Goal: Information Seeking & Learning: Learn about a topic

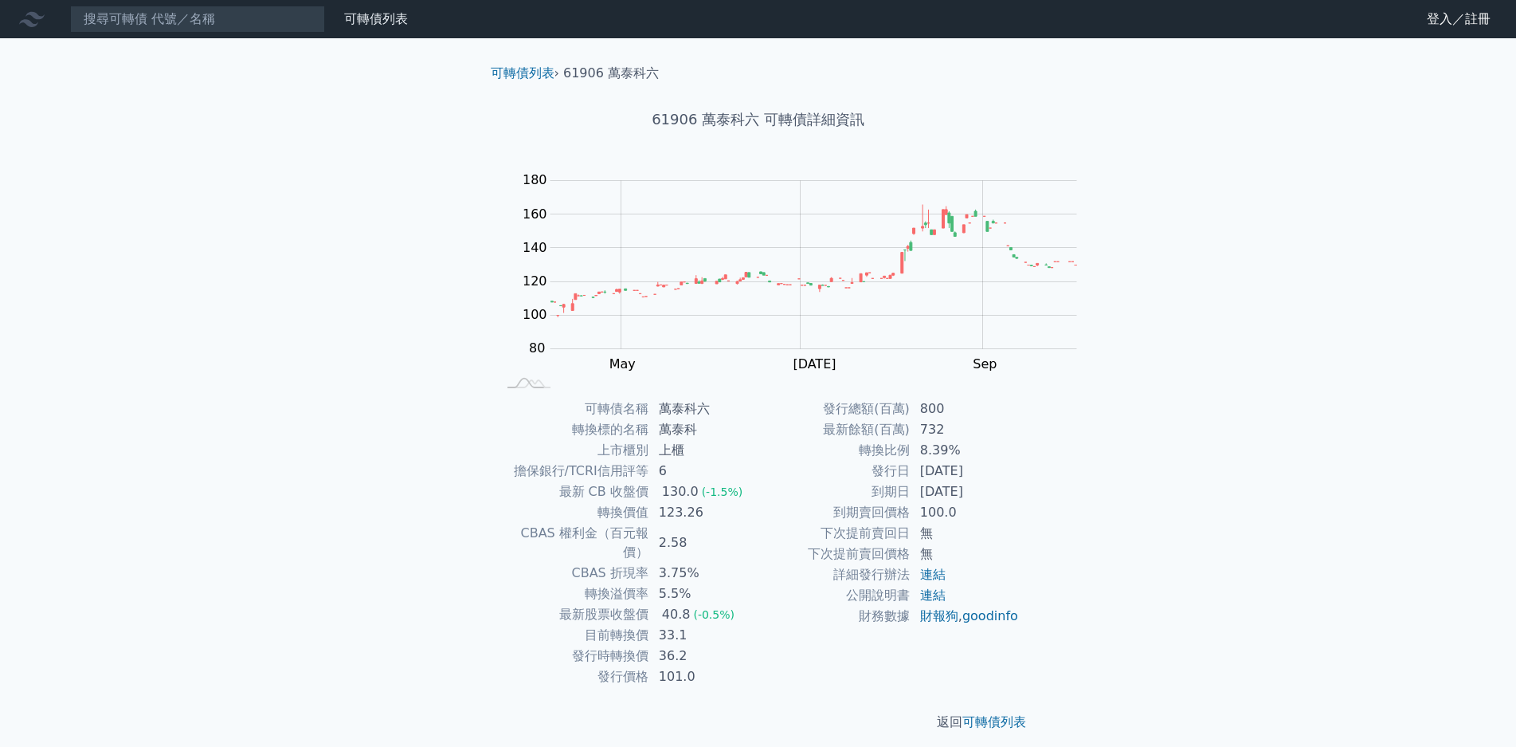
click at [1320, 321] on div "可轉債列表 財務數據 可轉債列表 財務數據 登入／註冊 登入／註冊 可轉債列表 › 61906 萬泰科六 61906 萬泰科六 可轉債詳細資訊 Zoom Ou…" at bounding box center [758, 378] width 1516 height 757
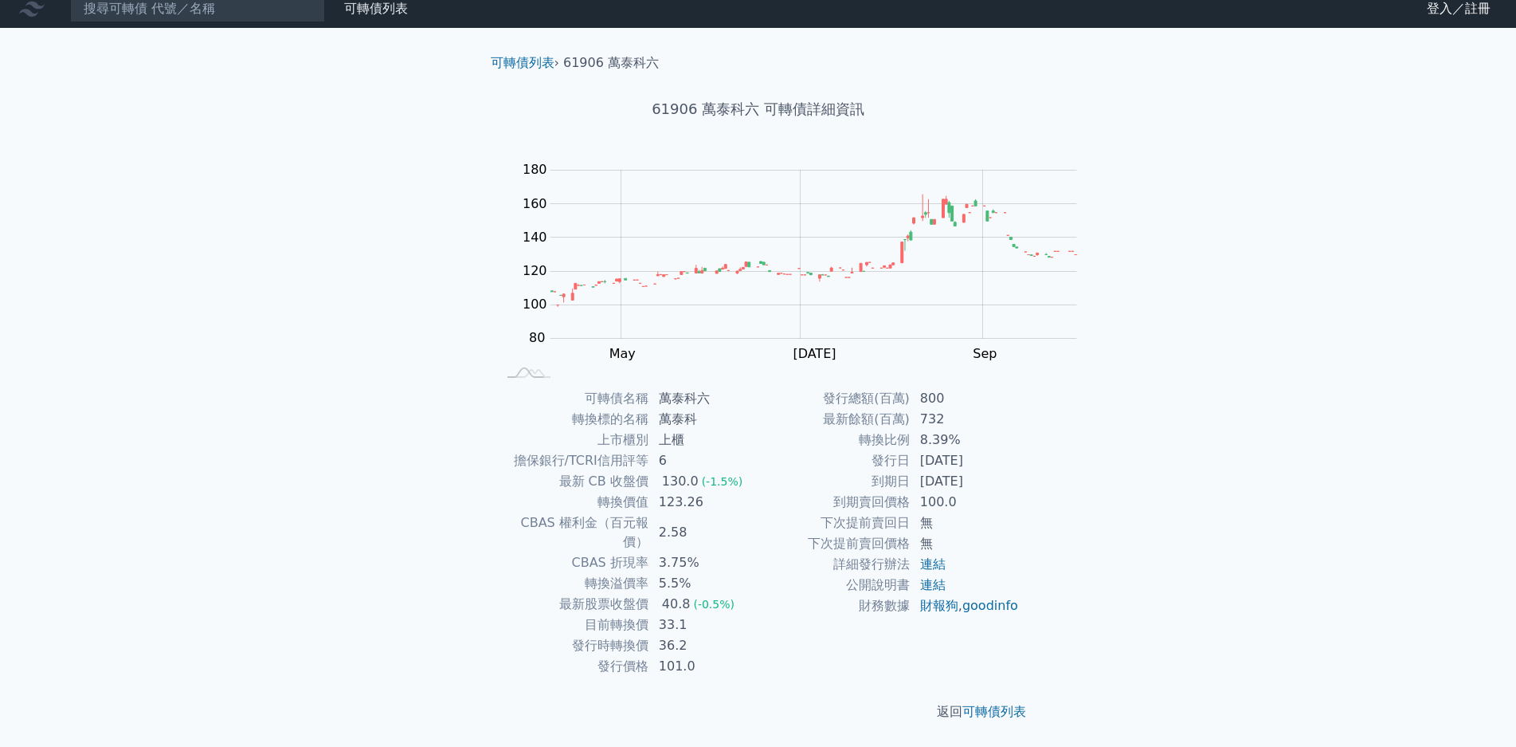
scroll to position [151, 0]
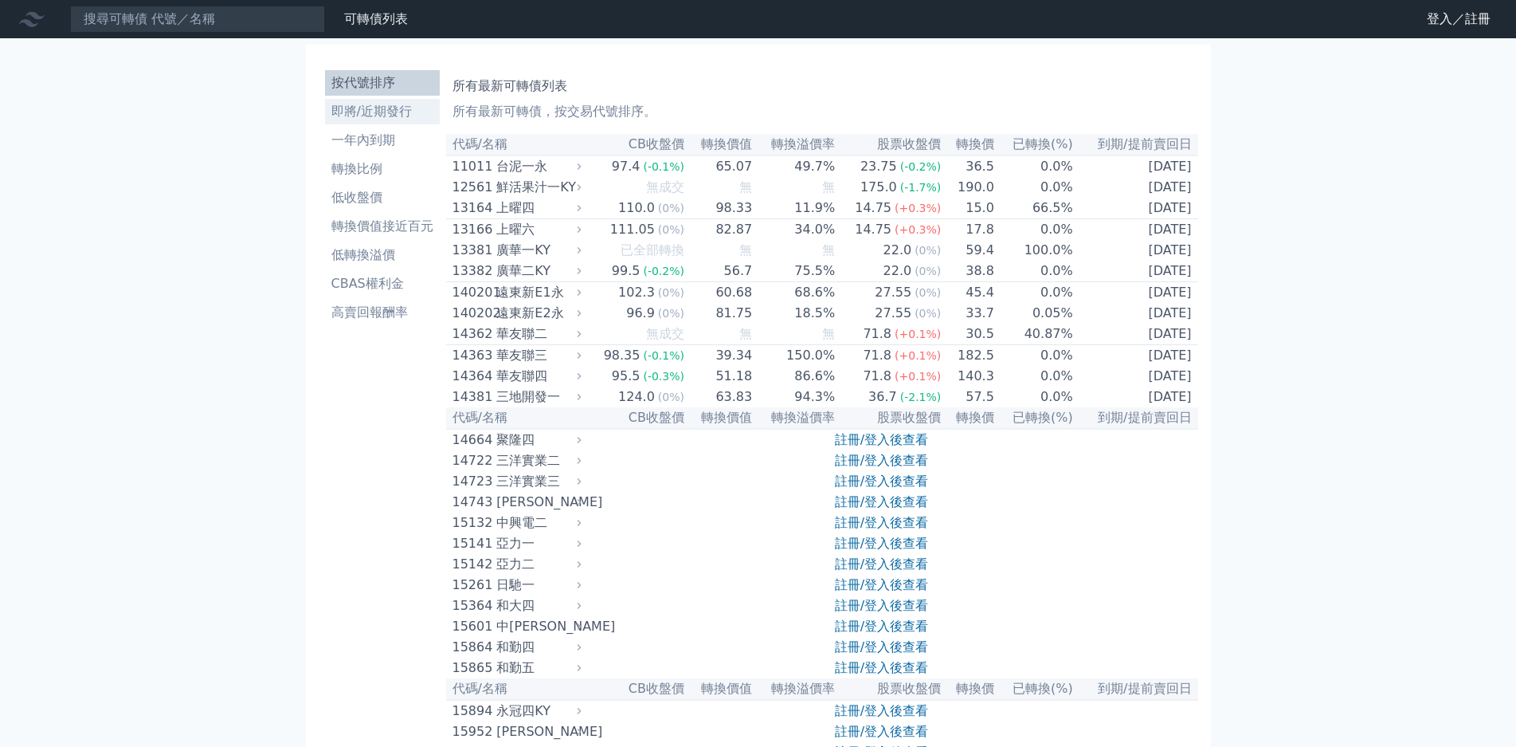
click at [354, 102] on li "即將/近期發行" at bounding box center [382, 111] width 115 height 19
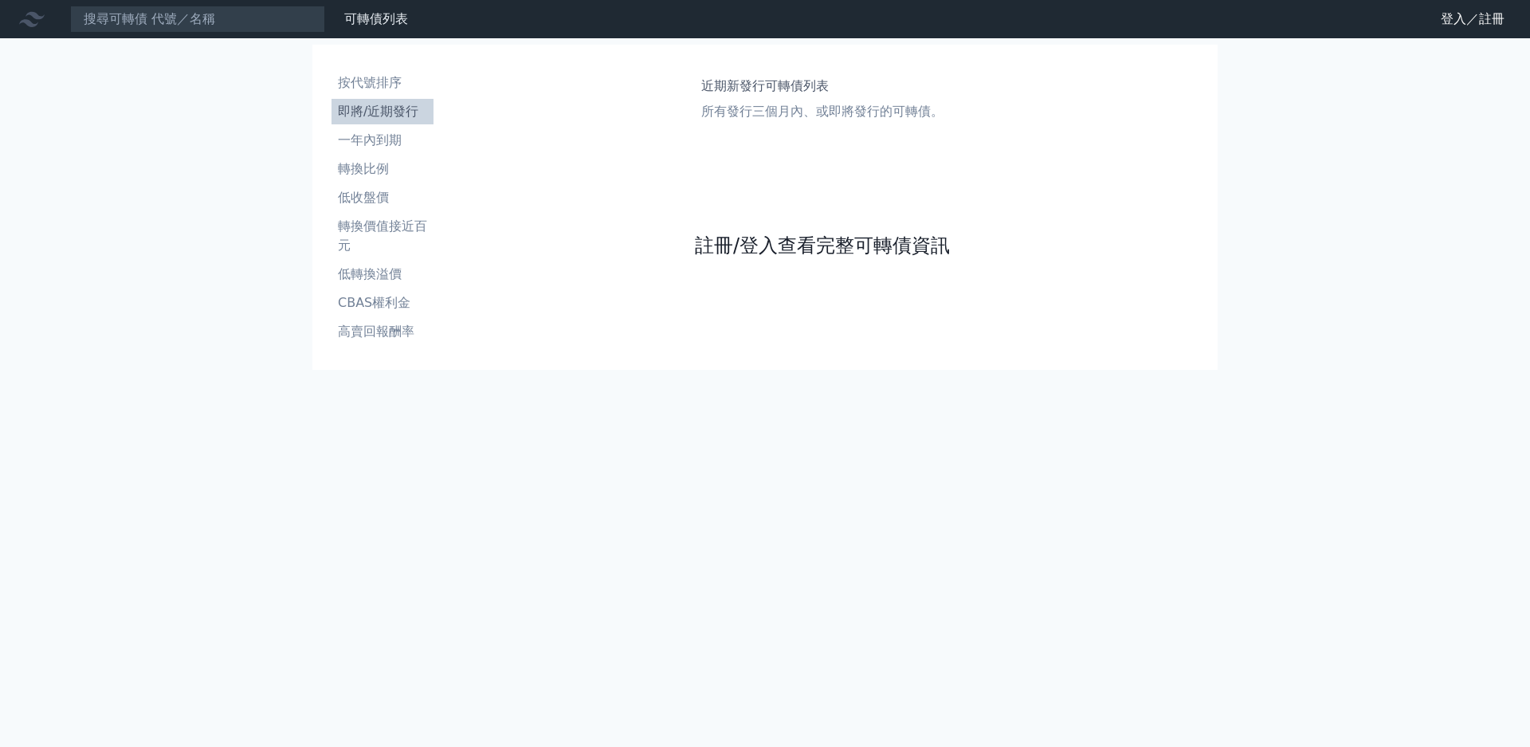
click at [695, 258] on link "註冊/登入查看完整可轉債資訊" at bounding box center [822, 245] width 255 height 25
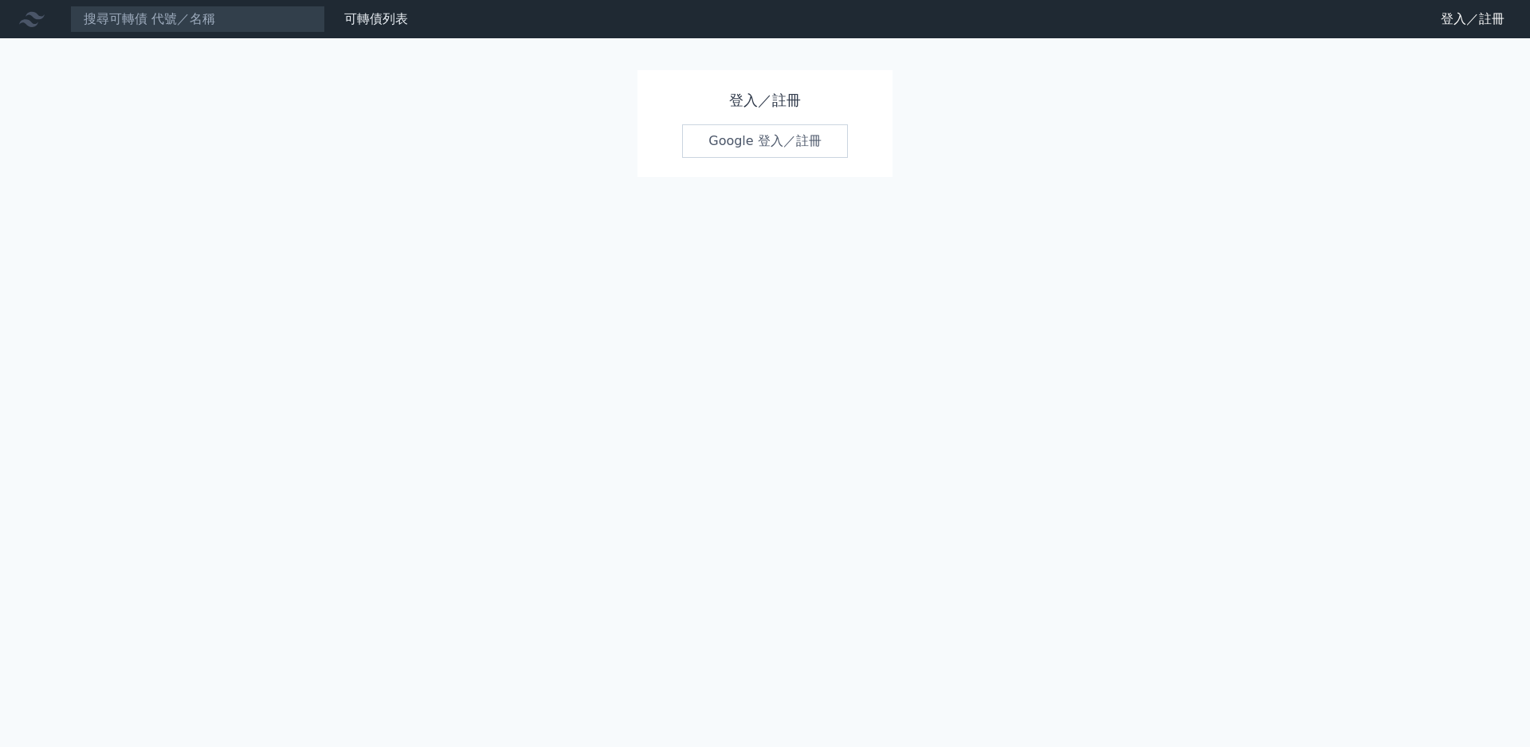
click at [731, 143] on link "Google 登入／註冊" at bounding box center [765, 140] width 166 height 33
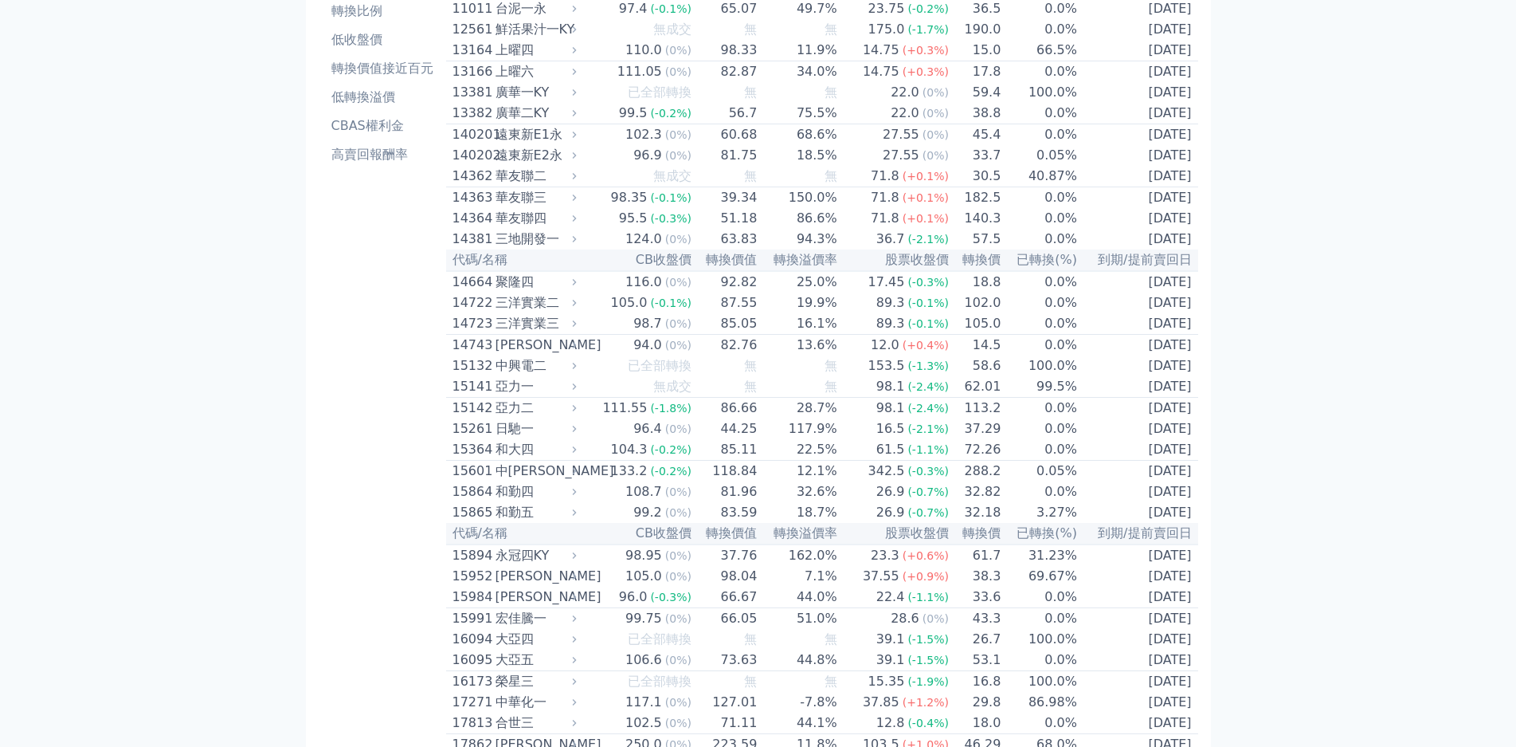
scroll to position [159, 0]
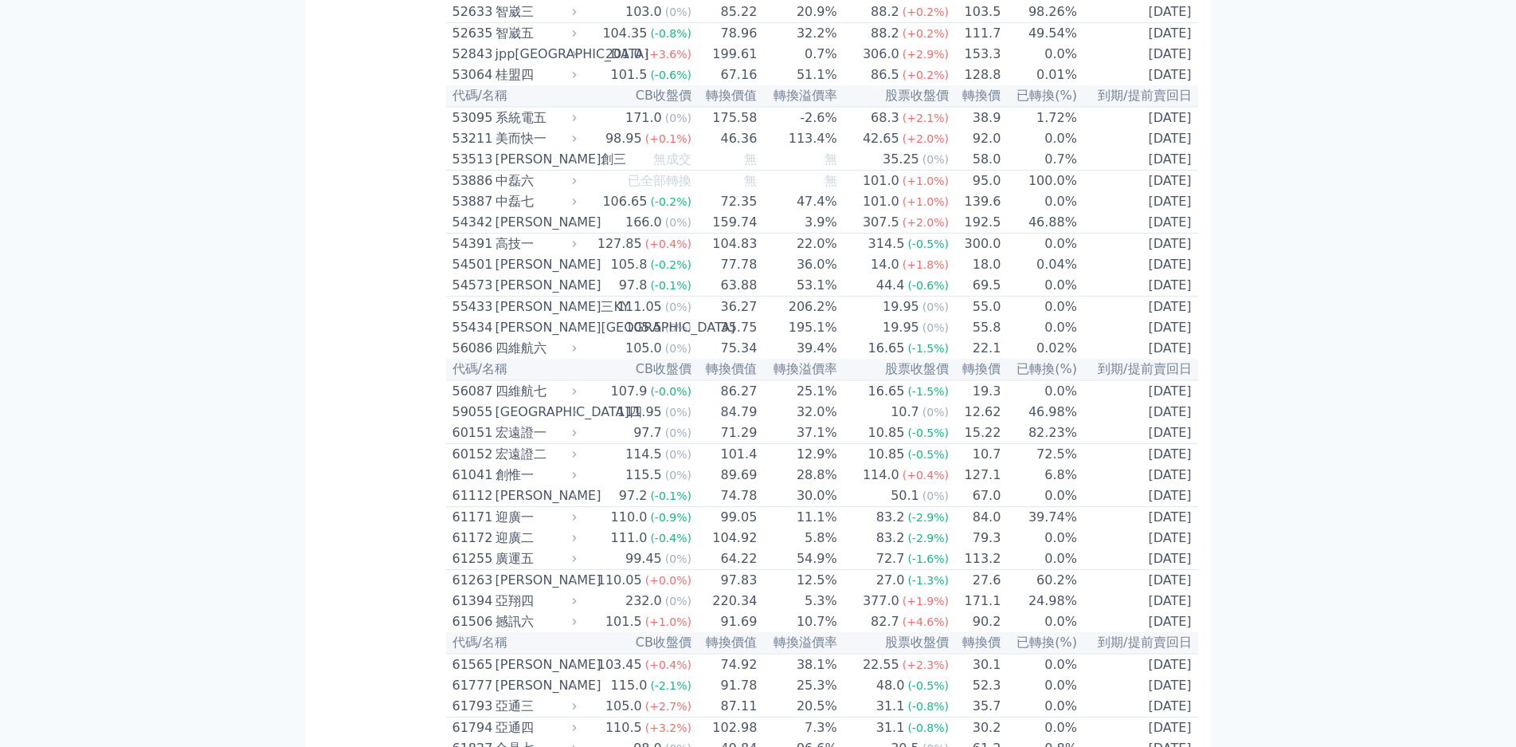
scroll to position [5243, 0]
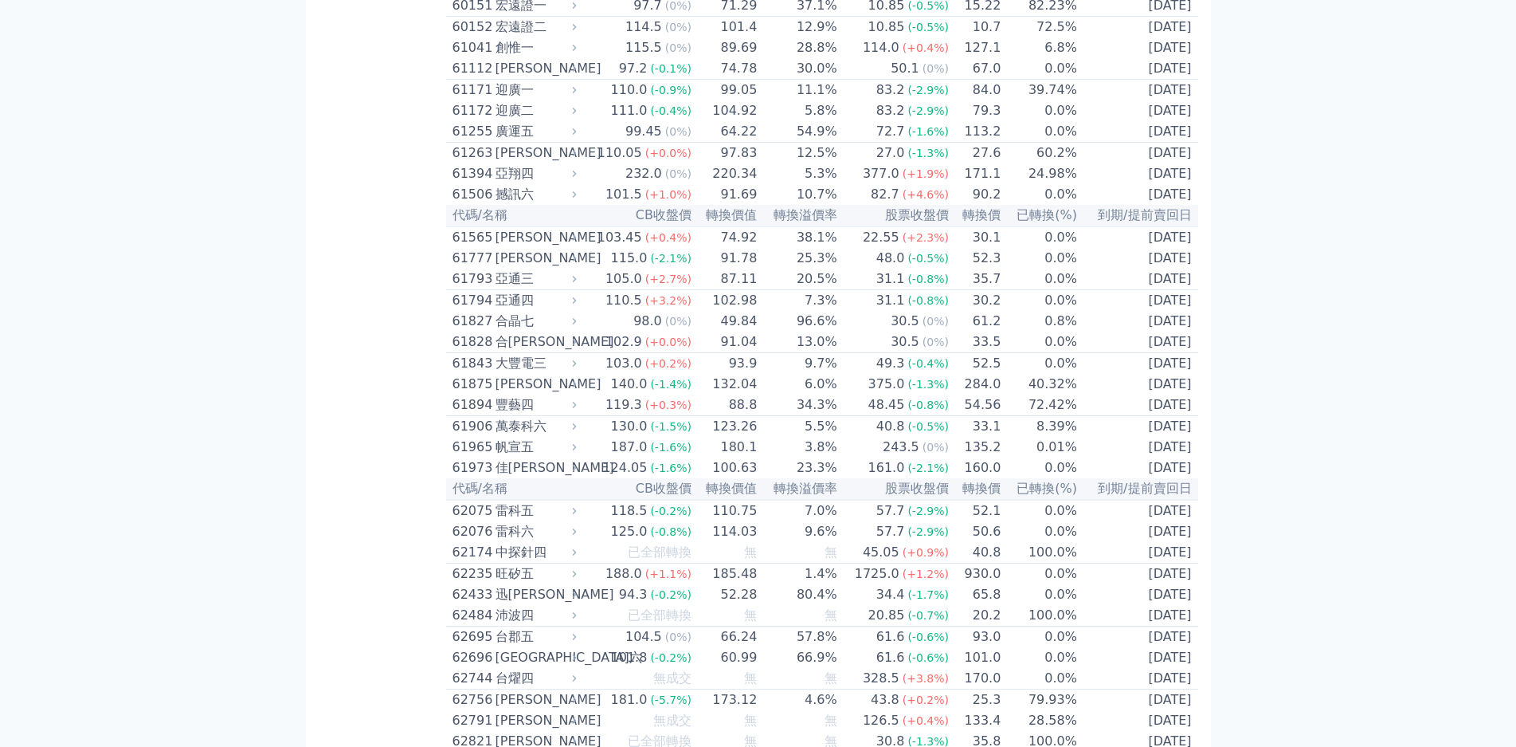
scroll to position [5800, 0]
